Goal: Find contact information: Obtain details needed to contact an individual or organization

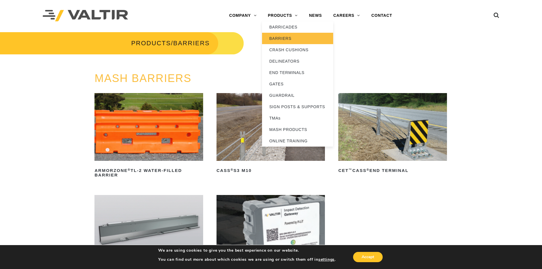
click at [285, 40] on link "BARRIERS" at bounding box center [297, 38] width 71 height 11
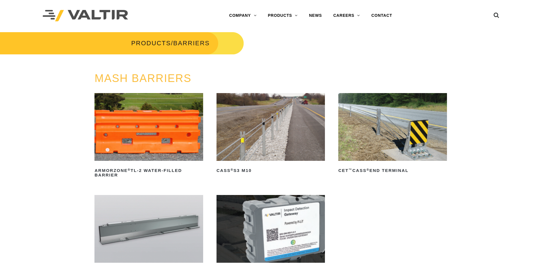
click at [147, 120] on img at bounding box center [148, 127] width 108 height 68
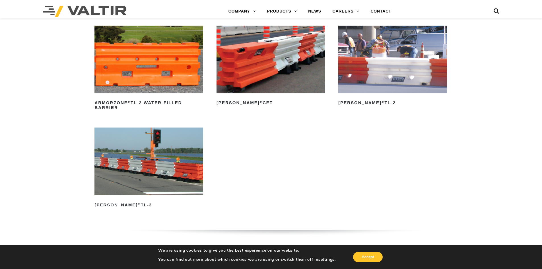
scroll to position [882, 0]
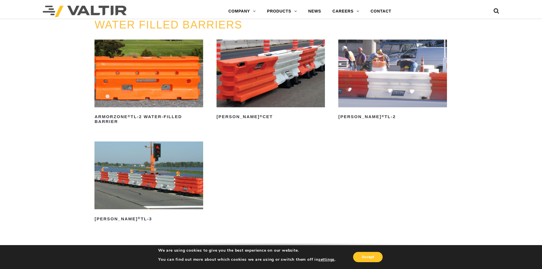
click at [150, 171] on img at bounding box center [148, 175] width 108 height 68
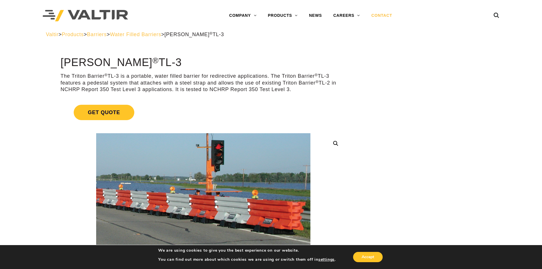
click at [381, 12] on link "CONTACT" at bounding box center [382, 15] width 32 height 11
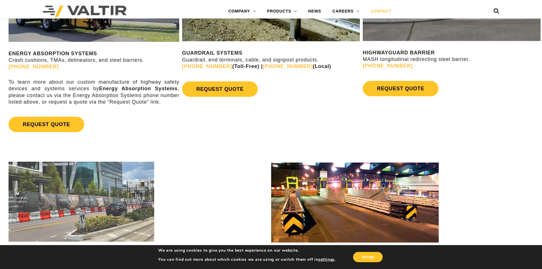
scroll to position [171, 0]
